Goal: Answer question/provide support

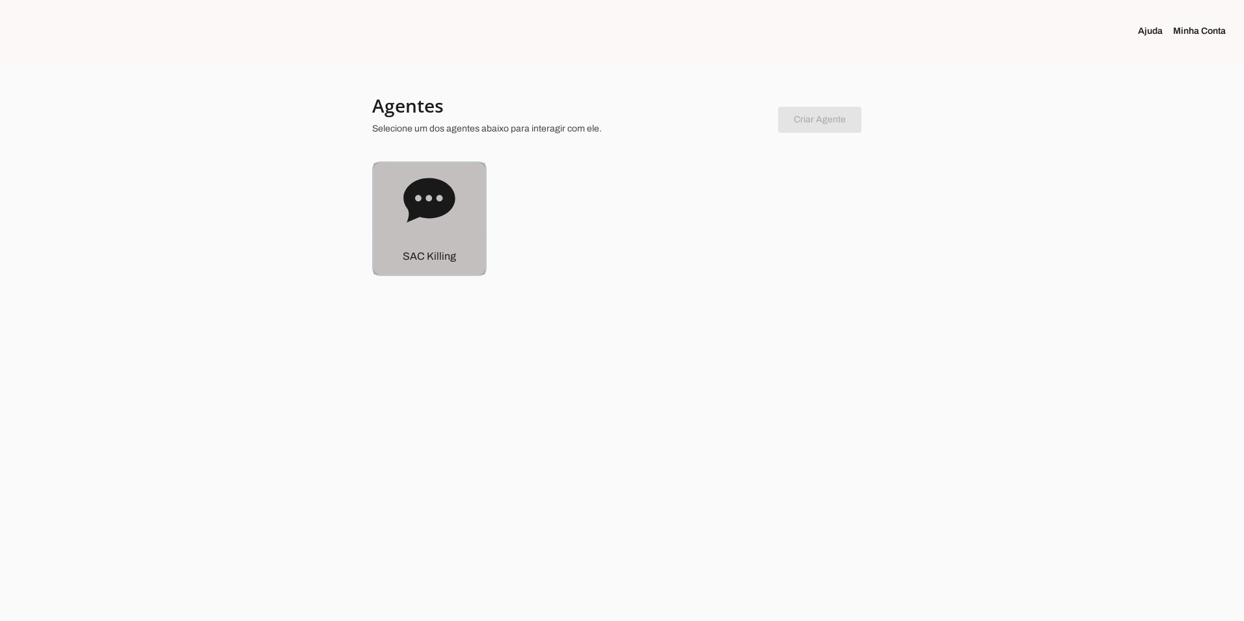
click at [453, 203] on icon at bounding box center [428, 200] width 51 height 44
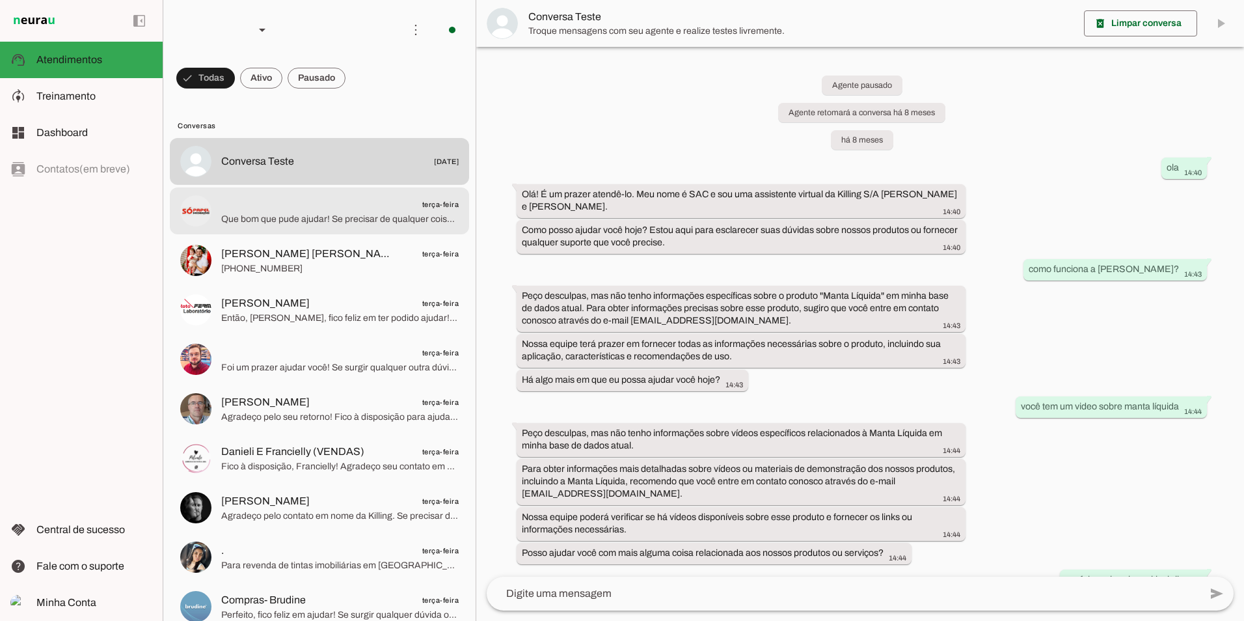
scroll to position [11602, 0]
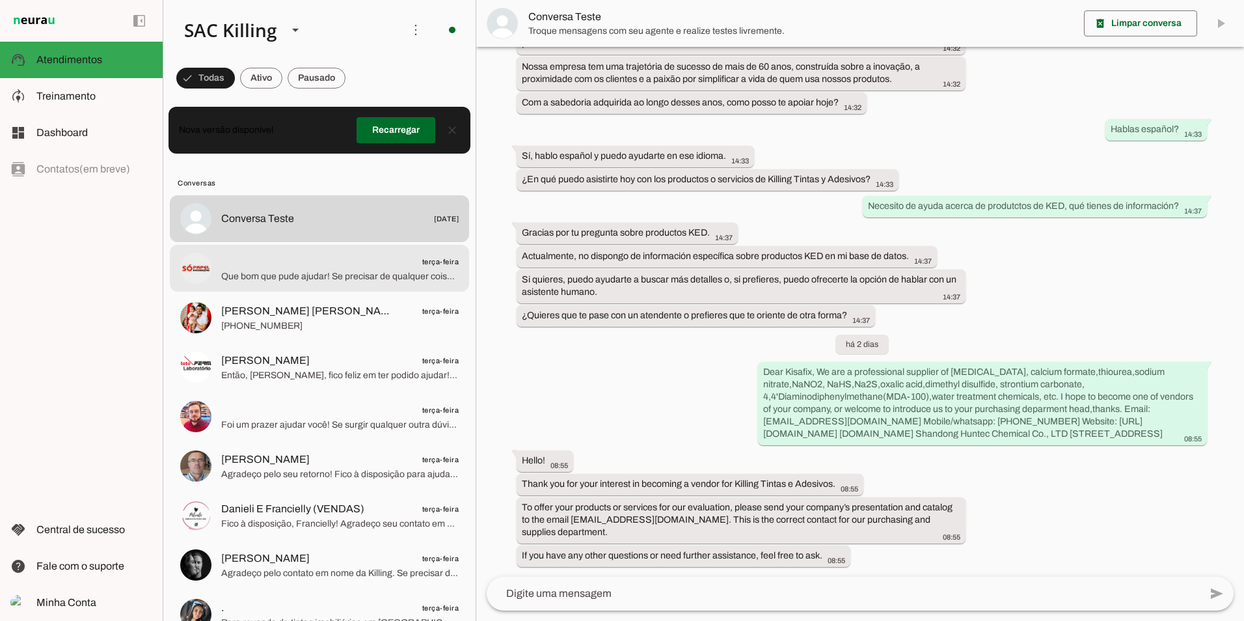
click at [364, 276] on span "Que bom que pude ajudar! Se precisar de qualquer coisa, estou à disposição em n…" at bounding box center [339, 276] width 237 height 13
